Goal: Task Accomplishment & Management: Manage account settings

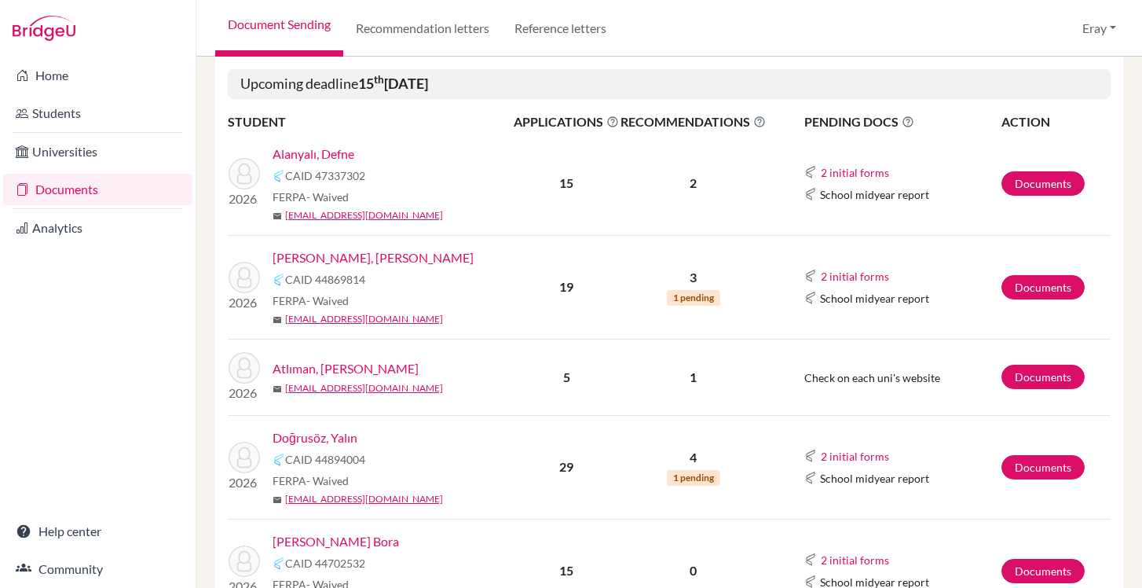
scroll to position [302, 0]
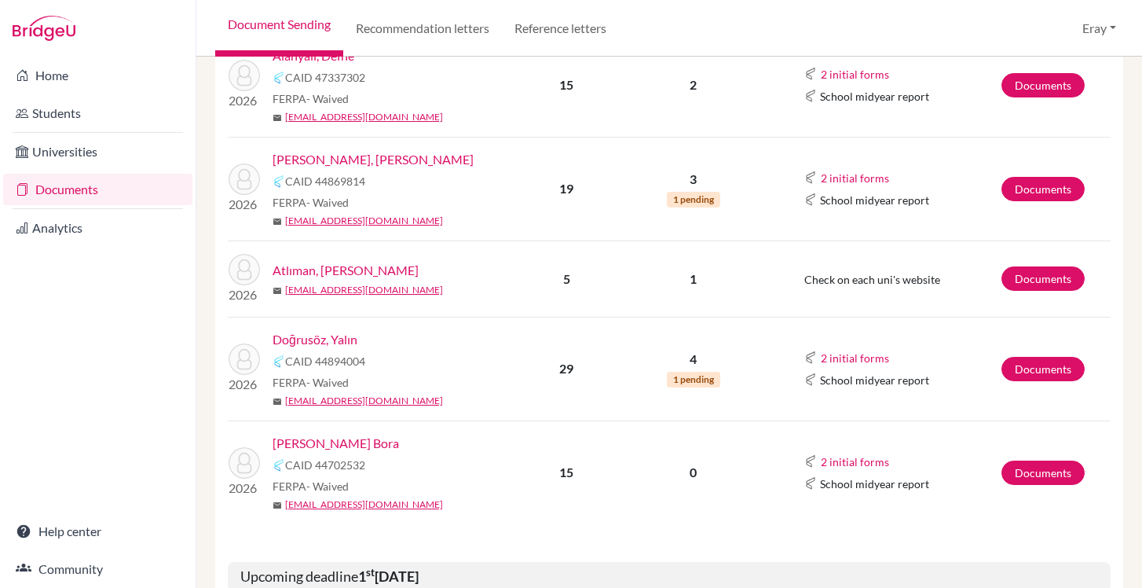
click at [345, 452] on div "Duman, Mert Bora CAID 44702532 FERPA - Waived mail 219093@blisankara.org" at bounding box center [398, 473] width 251 height 78
click at [345, 446] on link "[PERSON_NAME] Bora" at bounding box center [336, 443] width 126 height 19
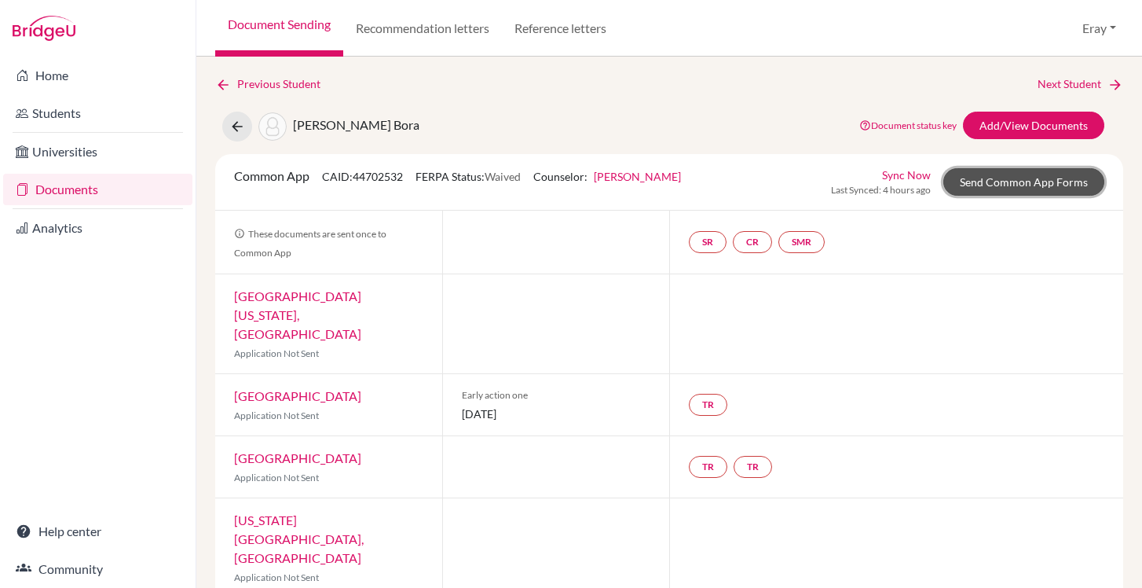
click at [1036, 172] on link "Send Common App Forms" at bounding box center [1024, 181] width 161 height 27
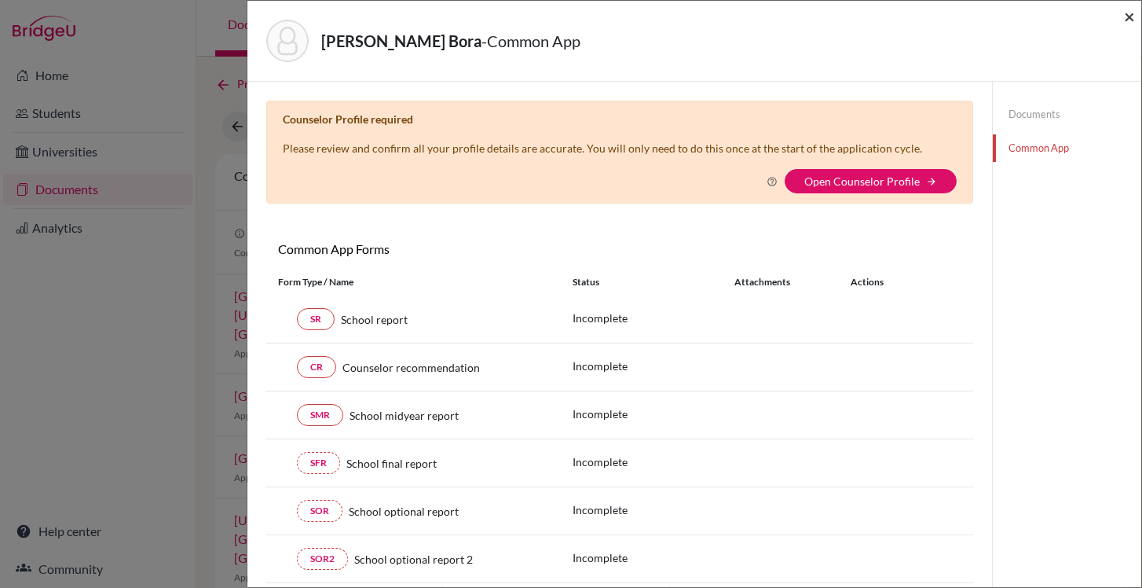
click at [1126, 22] on span "×" at bounding box center [1129, 16] width 11 height 23
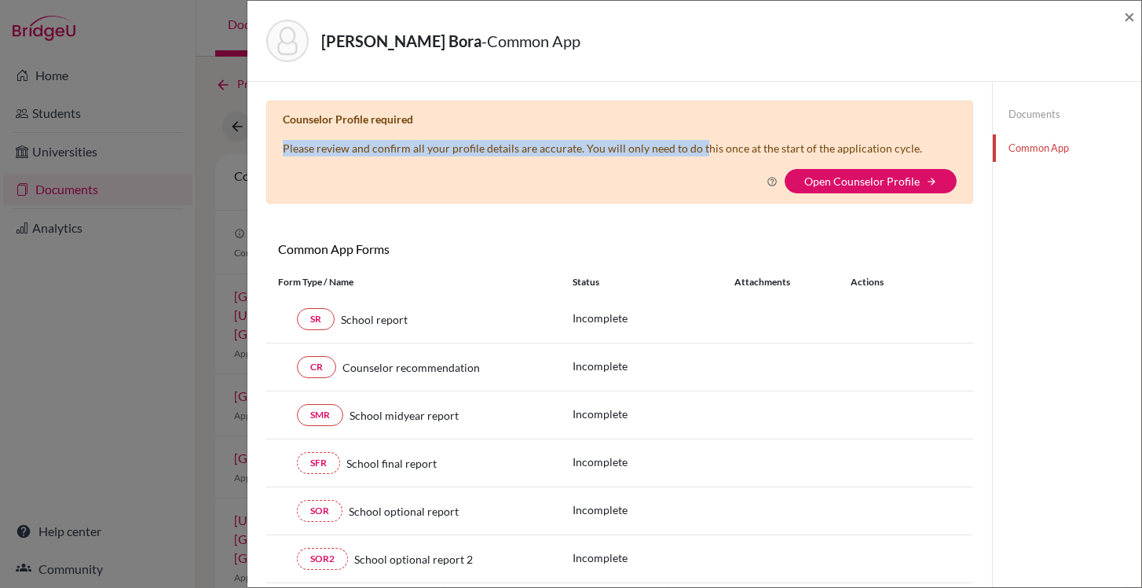
drag, startPoint x: 705, startPoint y: 143, endPoint x: 344, endPoint y: 137, distance: 360.7
click at [304, 134] on div "Counselor Profile required Please review and confirm all your profile details a…" at bounding box center [619, 152] width 707 height 103
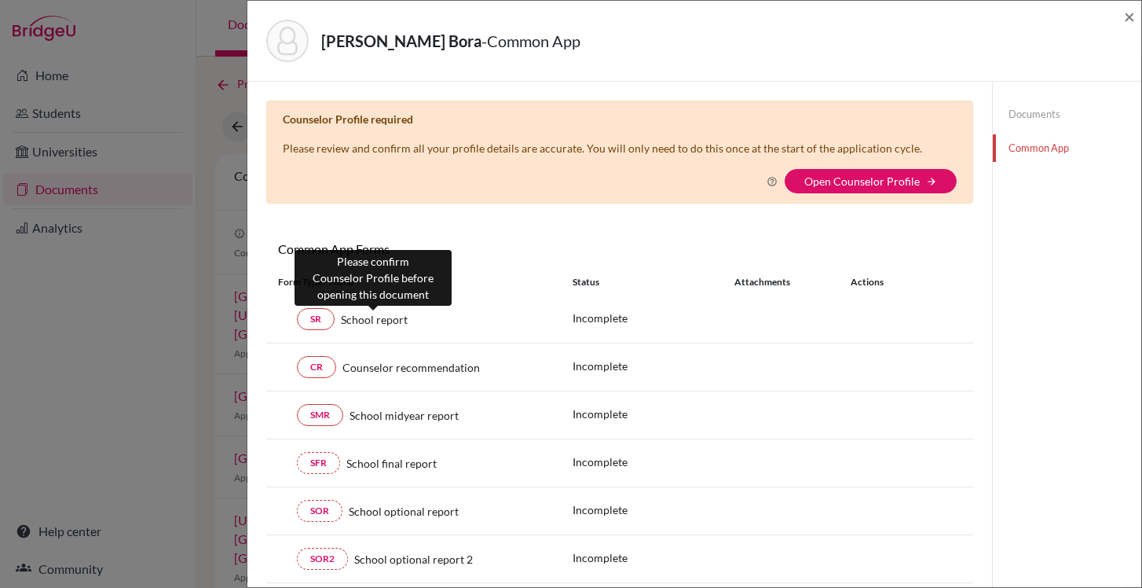
click at [393, 320] on span "School report" at bounding box center [374, 319] width 67 height 16
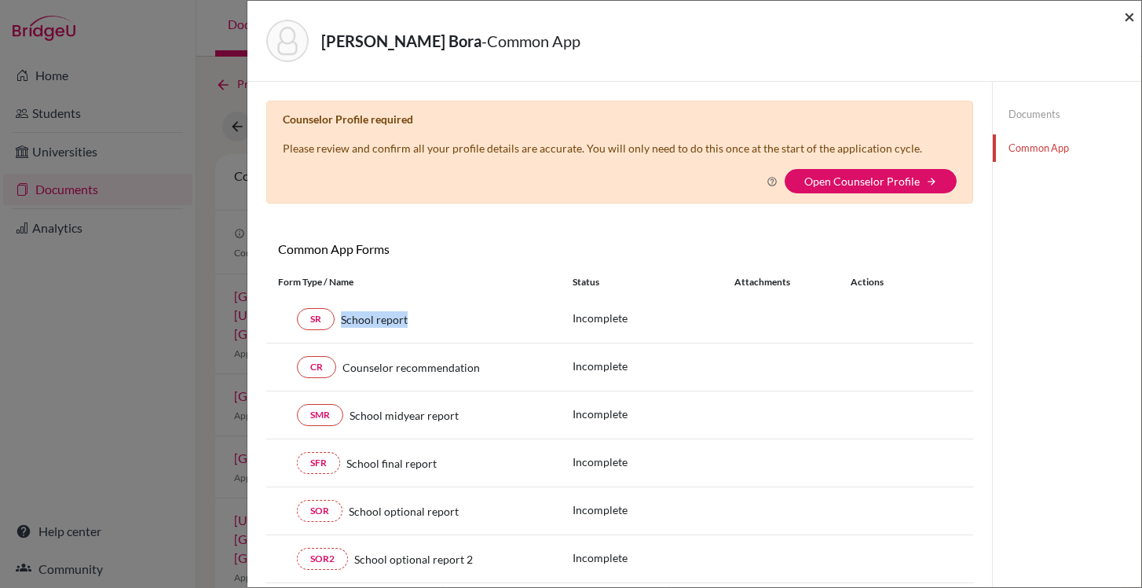
click at [1132, 19] on span "×" at bounding box center [1129, 16] width 11 height 23
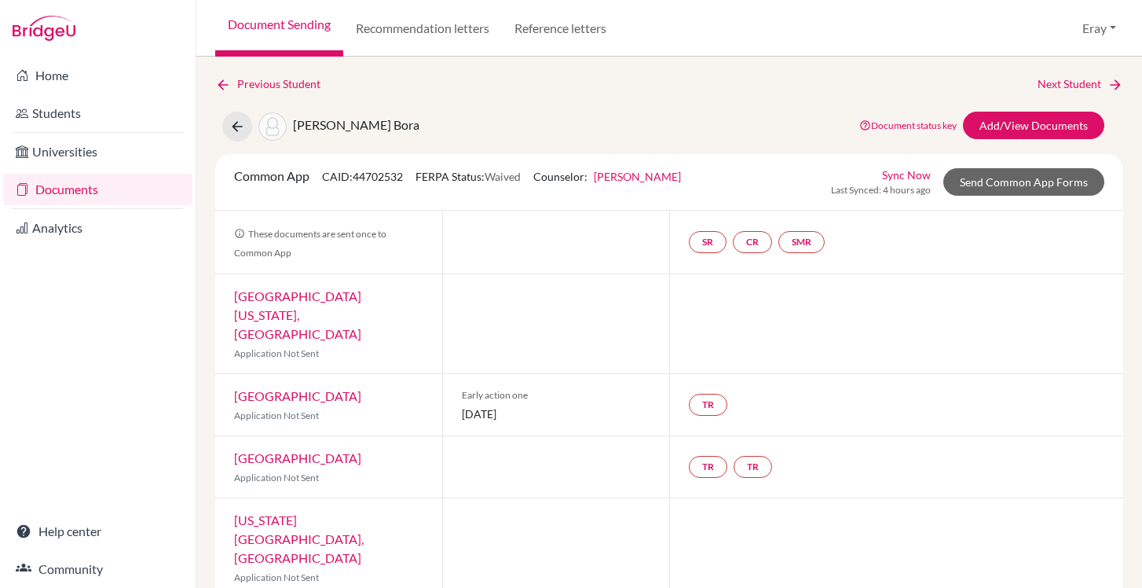
click at [79, 191] on link "Documents" at bounding box center [97, 189] width 189 height 31
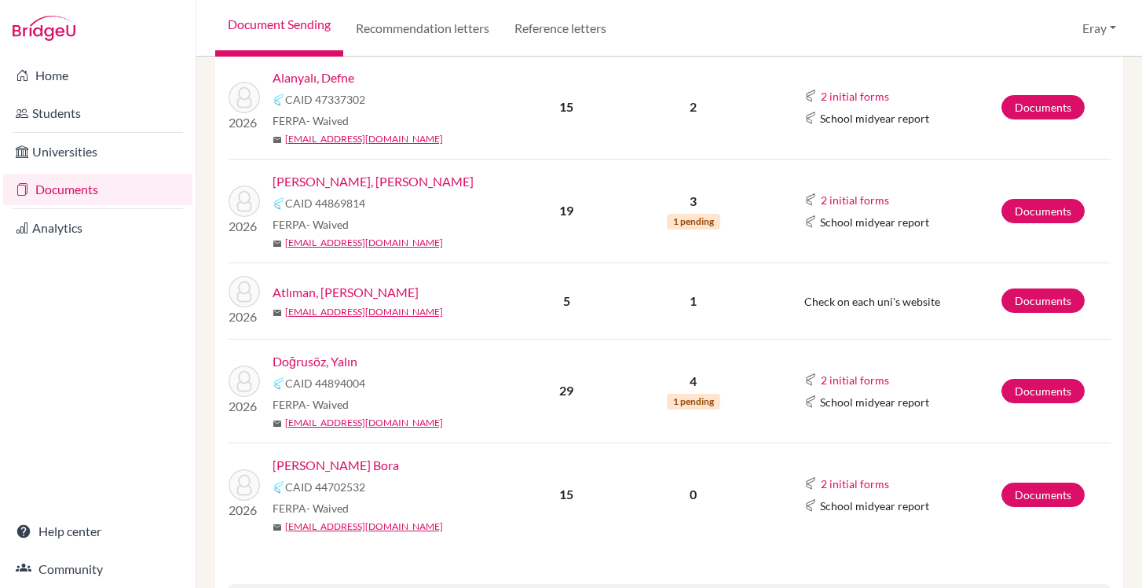
scroll to position [325, 0]
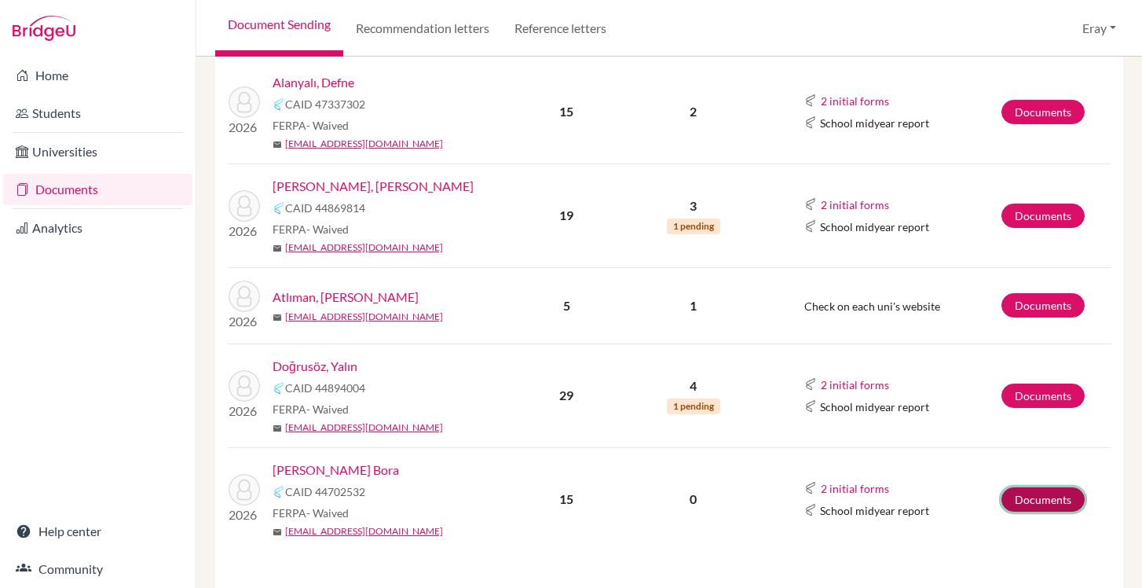
click at [1025, 504] on link "Documents" at bounding box center [1043, 499] width 83 height 24
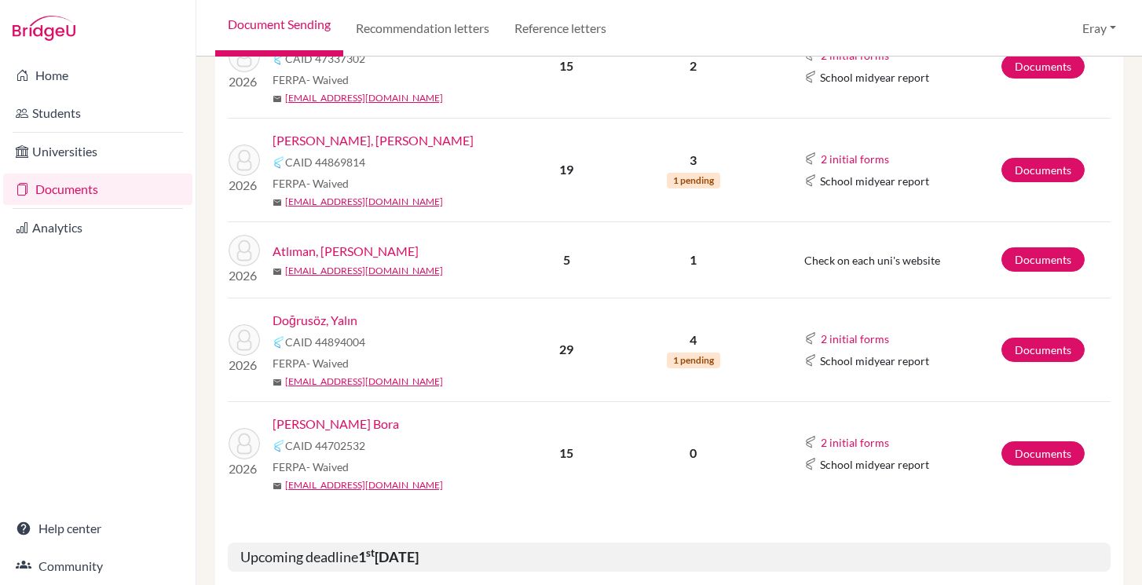
scroll to position [379, 0]
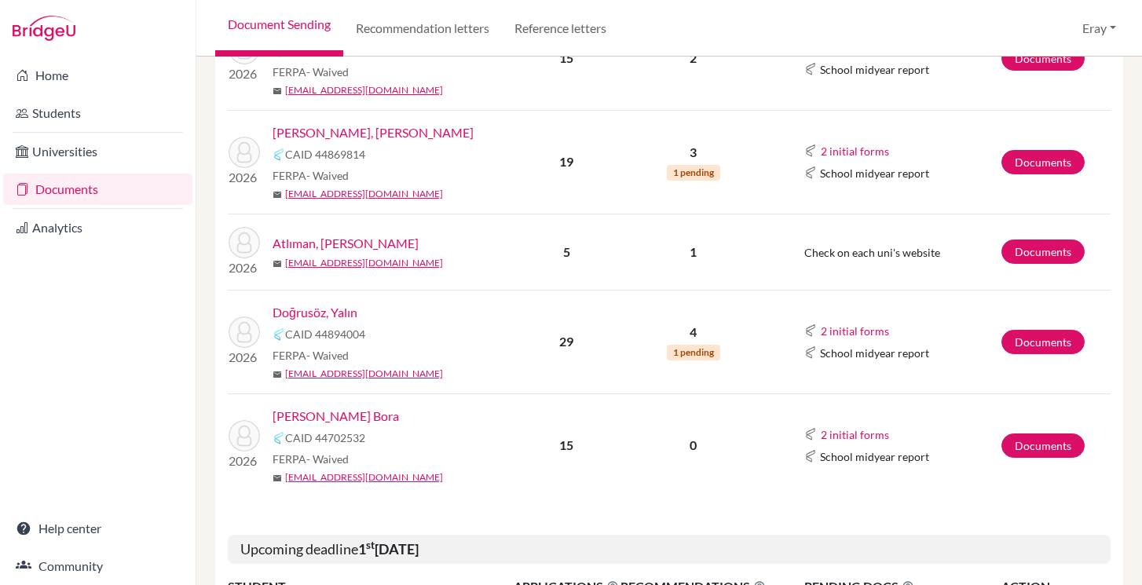
click at [352, 411] on link "[PERSON_NAME] Bora" at bounding box center [336, 416] width 126 height 19
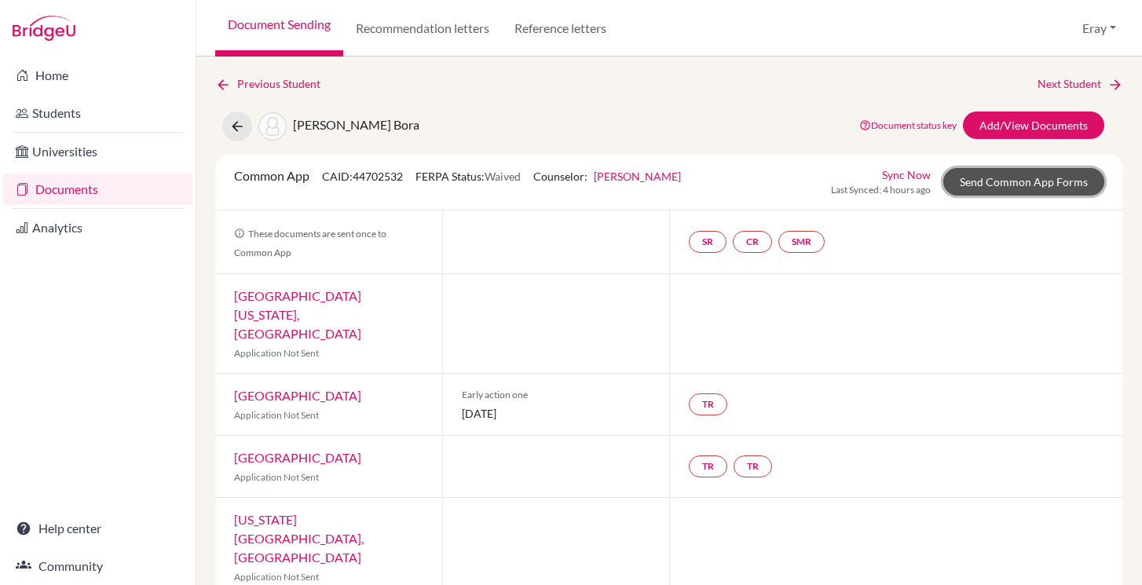
click at [990, 185] on link "Send Common App Forms" at bounding box center [1024, 181] width 161 height 27
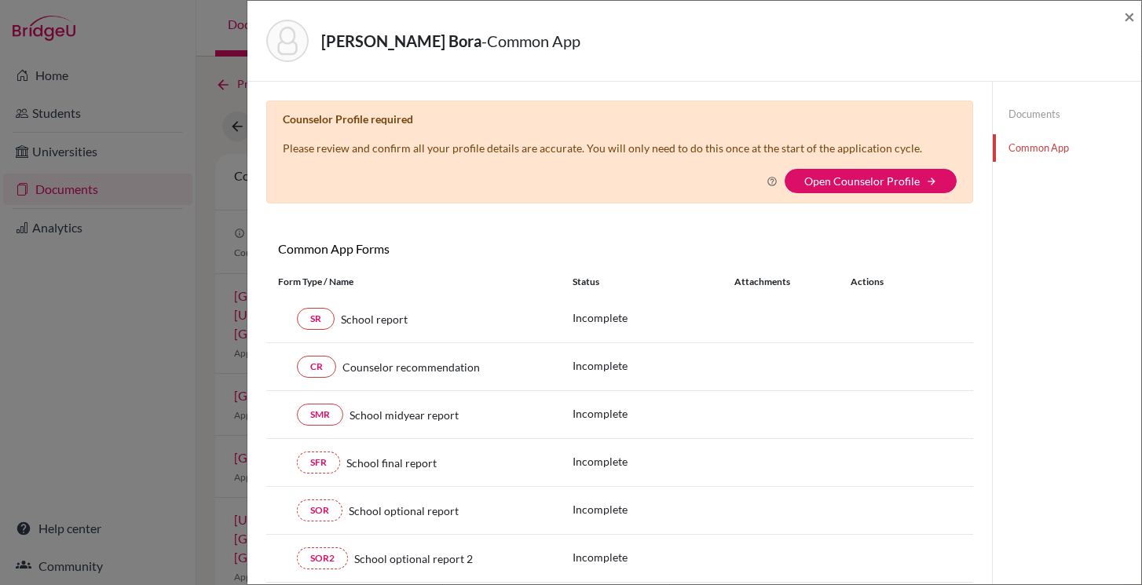
click at [1124, 21] on div "[PERSON_NAME] Bora - Common App ×" at bounding box center [695, 41] width 882 height 68
click at [1128, 17] on span "×" at bounding box center [1129, 16] width 11 height 23
